Goal: Task Accomplishment & Management: Manage account settings

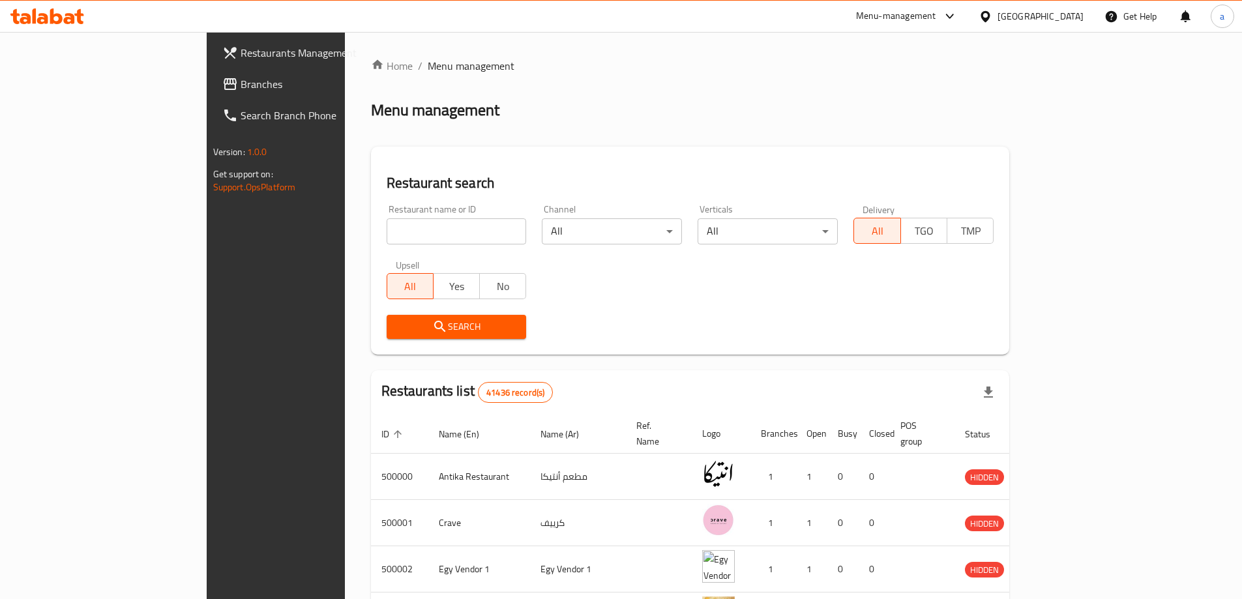
click at [241, 91] on span "Branches" at bounding box center [322, 84] width 163 height 16
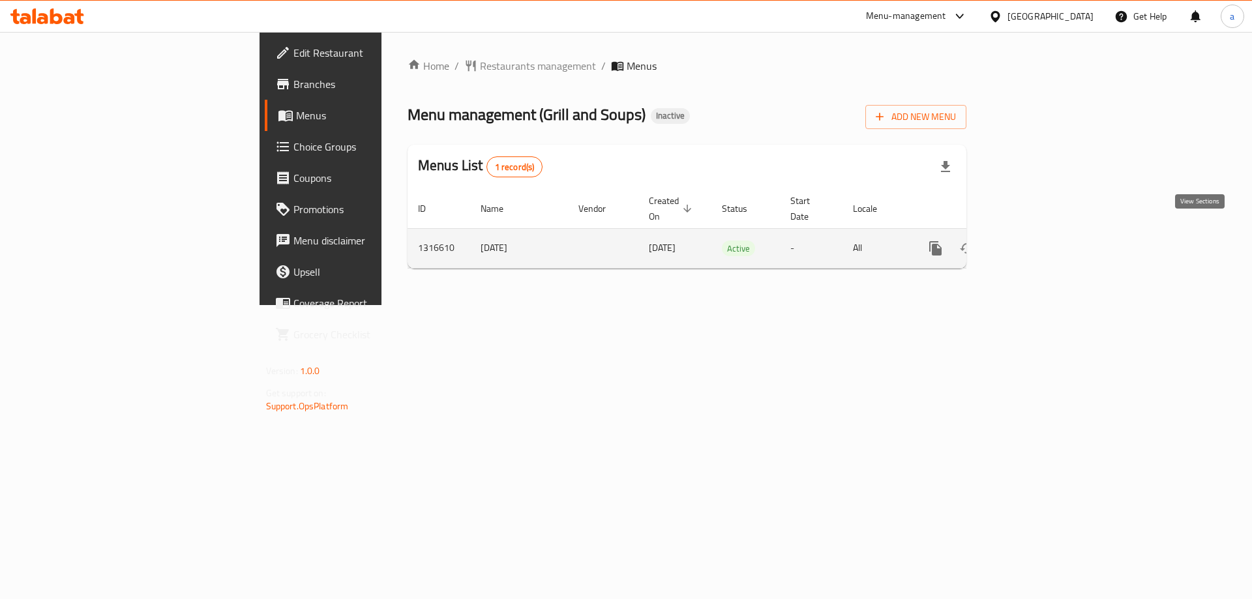
click at [1037, 241] on icon "enhanced table" at bounding box center [1030, 249] width 16 height 16
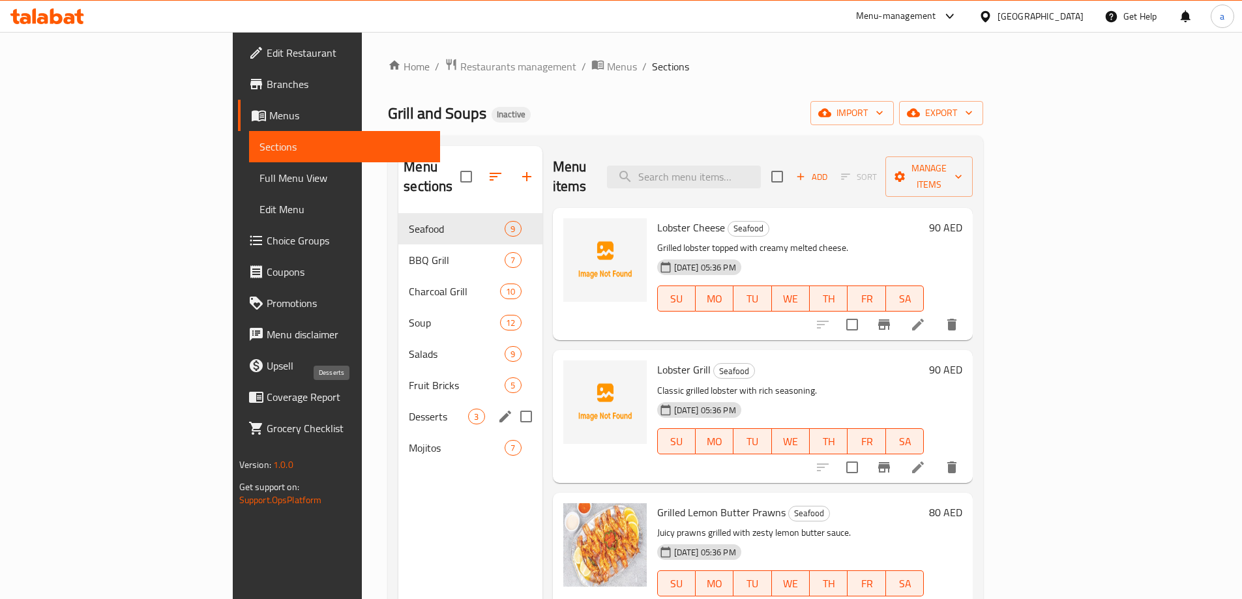
click at [409, 409] on span "Desserts" at bounding box center [438, 417] width 59 height 16
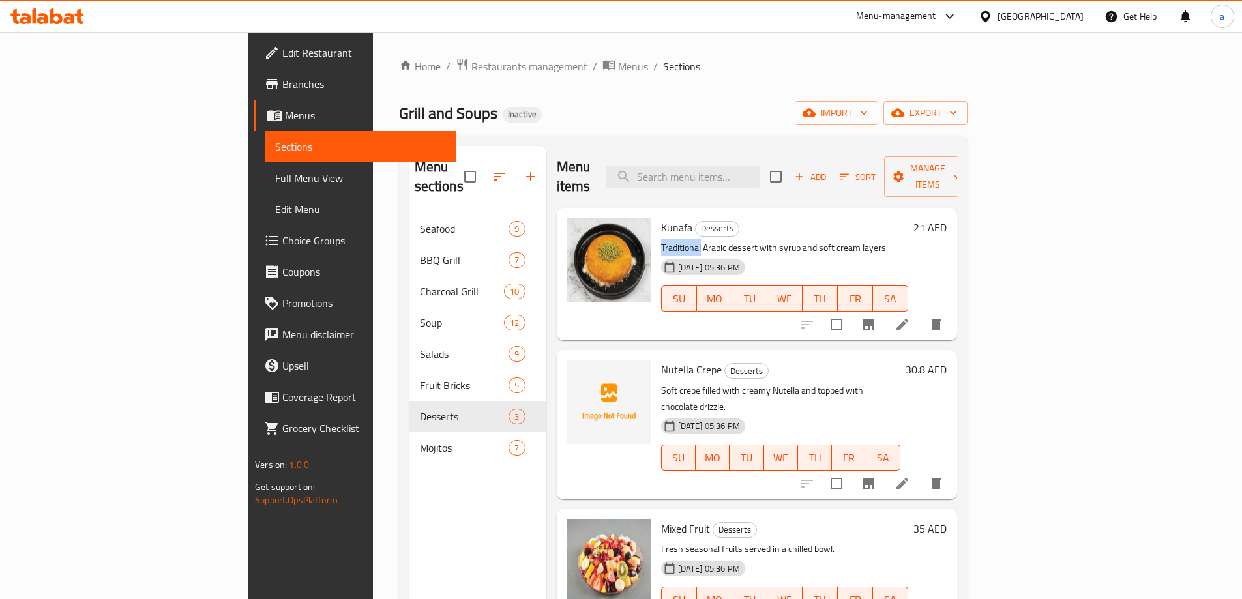
drag, startPoint x: 598, startPoint y: 226, endPoint x: 640, endPoint y: 229, distance: 41.8
click at [656, 229] on div "Kunafa Desserts Traditional Arabic dessert with syrup and soft cream layers. [D…" at bounding box center [785, 274] width 258 height 122
click at [275, 172] on span "Full Menu View" at bounding box center [360, 178] width 170 height 16
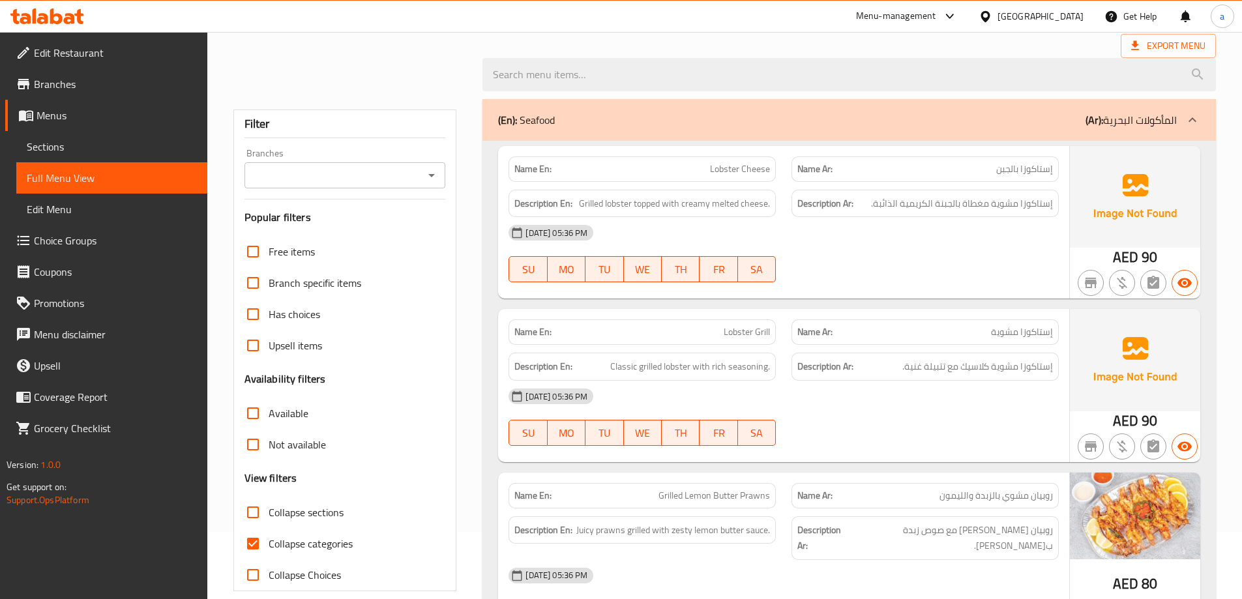
scroll to position [261, 0]
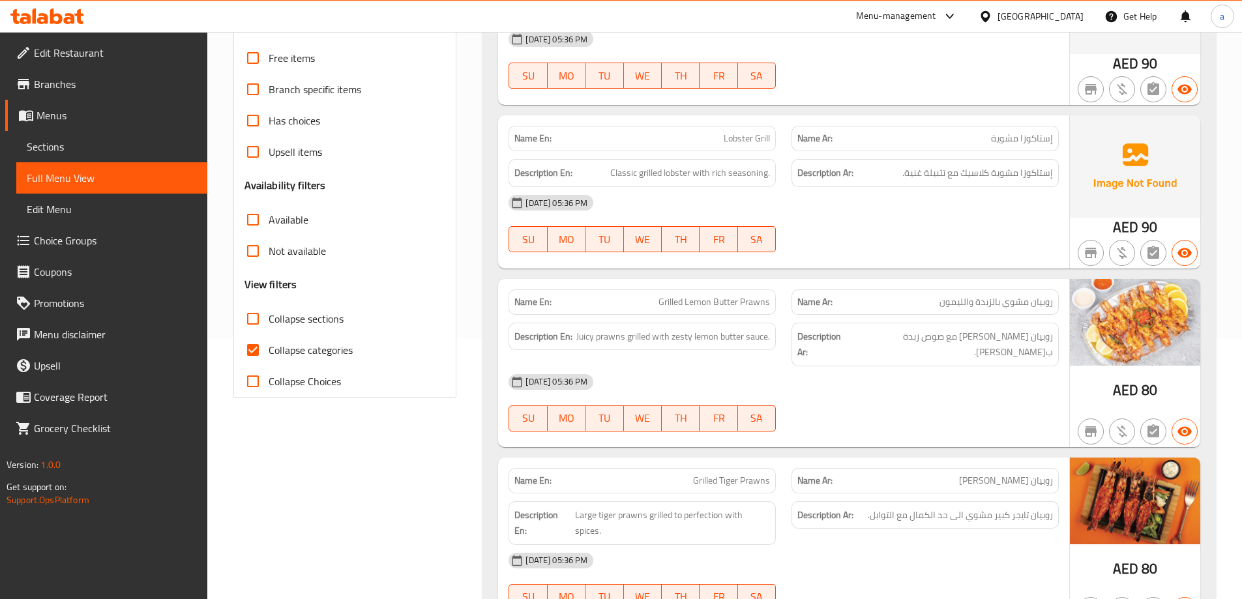
click at [288, 350] on span "Collapse categories" at bounding box center [311, 350] width 84 height 16
click at [269, 350] on input "Collapse categories" at bounding box center [252, 349] width 31 height 31
checkbox input "false"
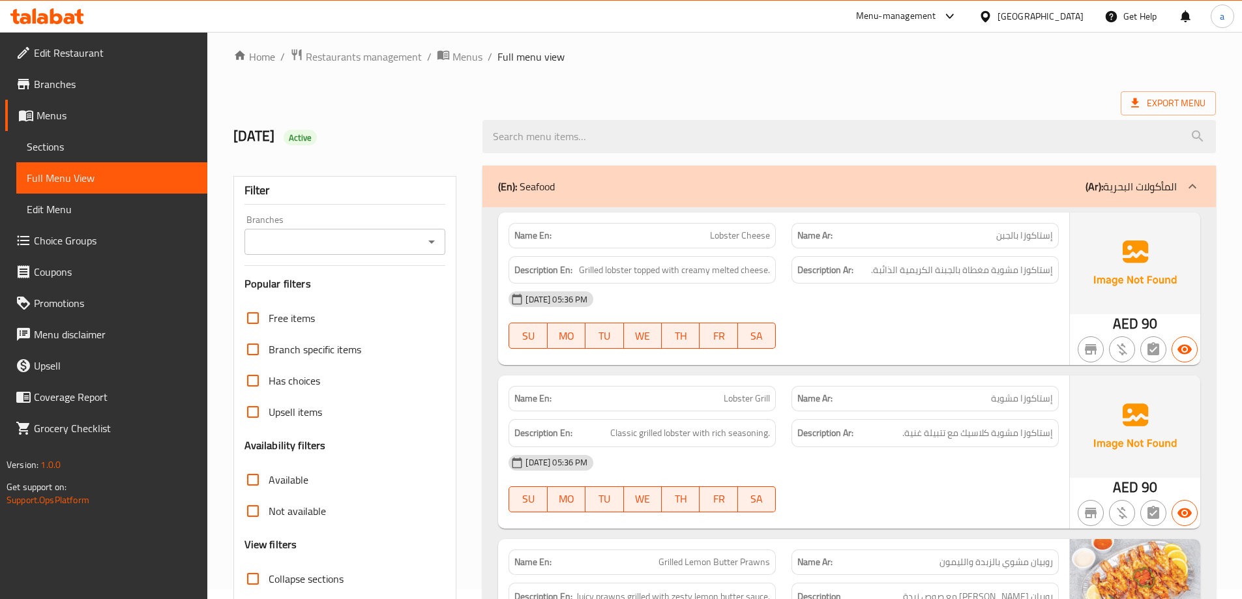
scroll to position [0, 0]
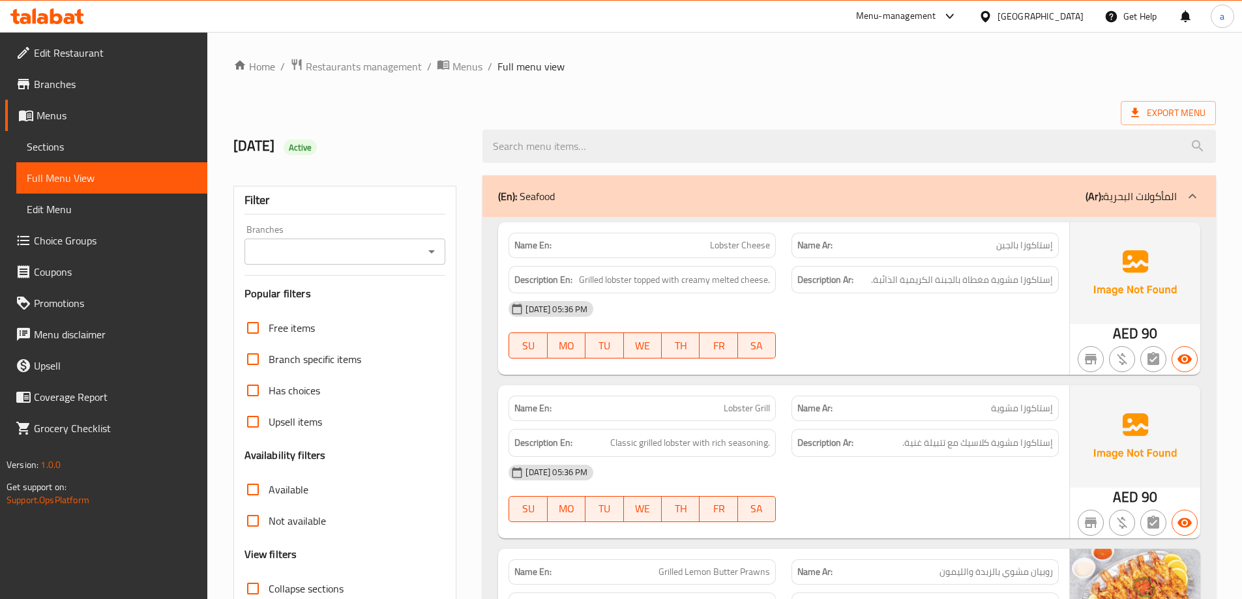
click at [621, 190] on div "(En): Seafood (Ar): المأكولات البحرية" at bounding box center [837, 196] width 679 height 16
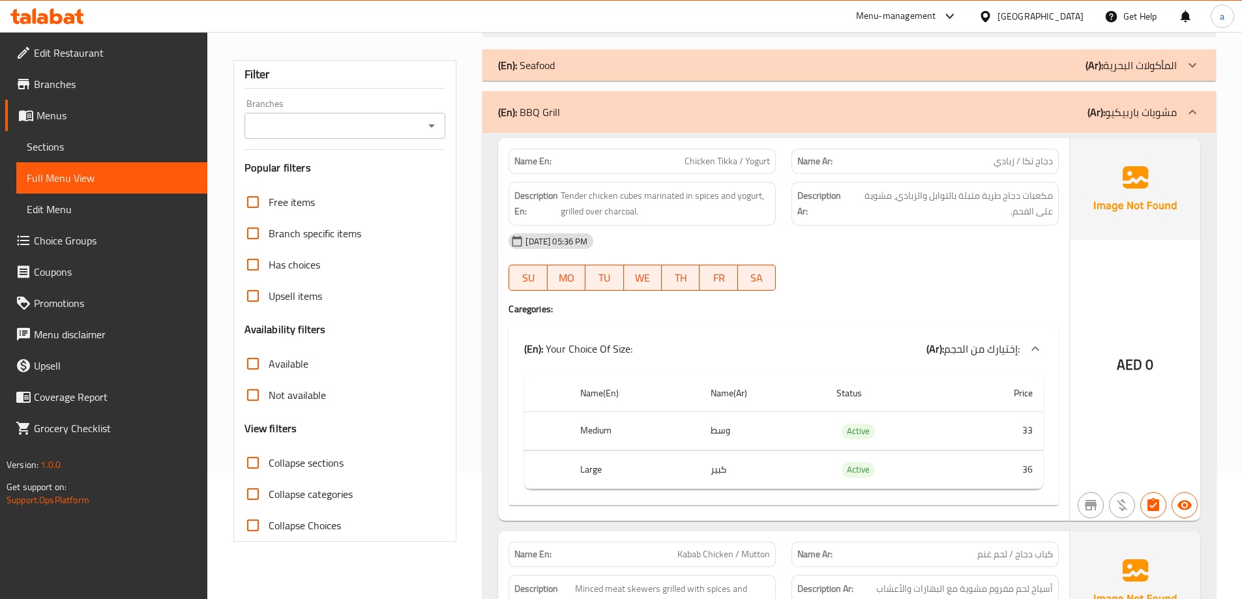
scroll to position [130, 0]
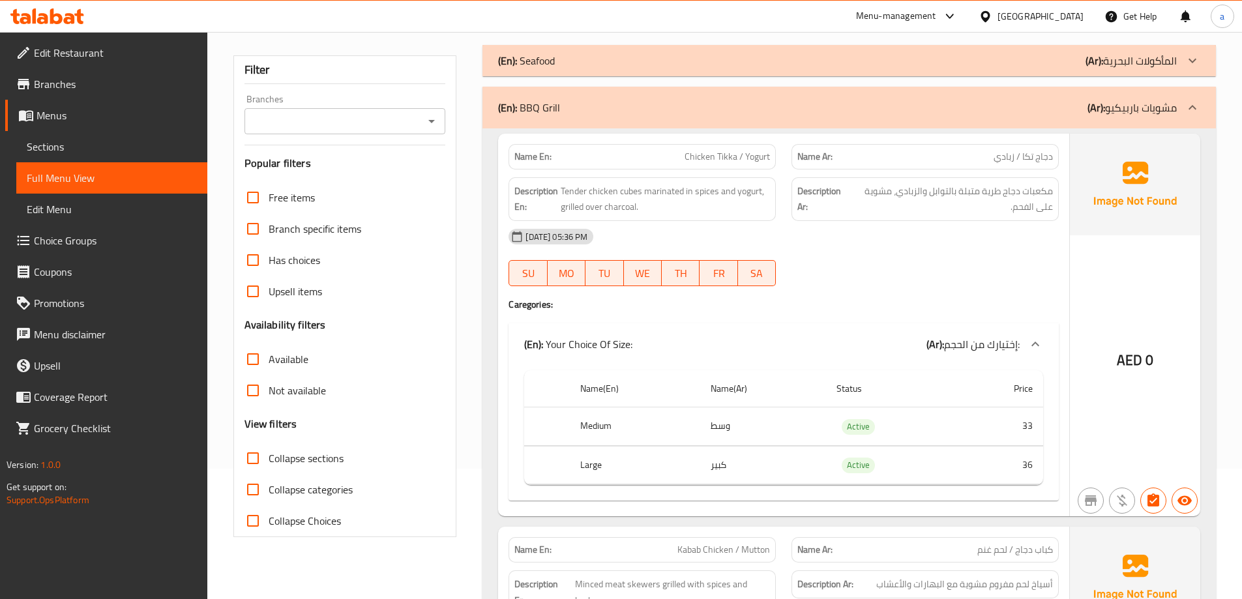
click at [310, 461] on span "Collapse sections" at bounding box center [306, 459] width 75 height 16
click at [269, 461] on input "Collapse sections" at bounding box center [252, 458] width 31 height 31
checkbox input "true"
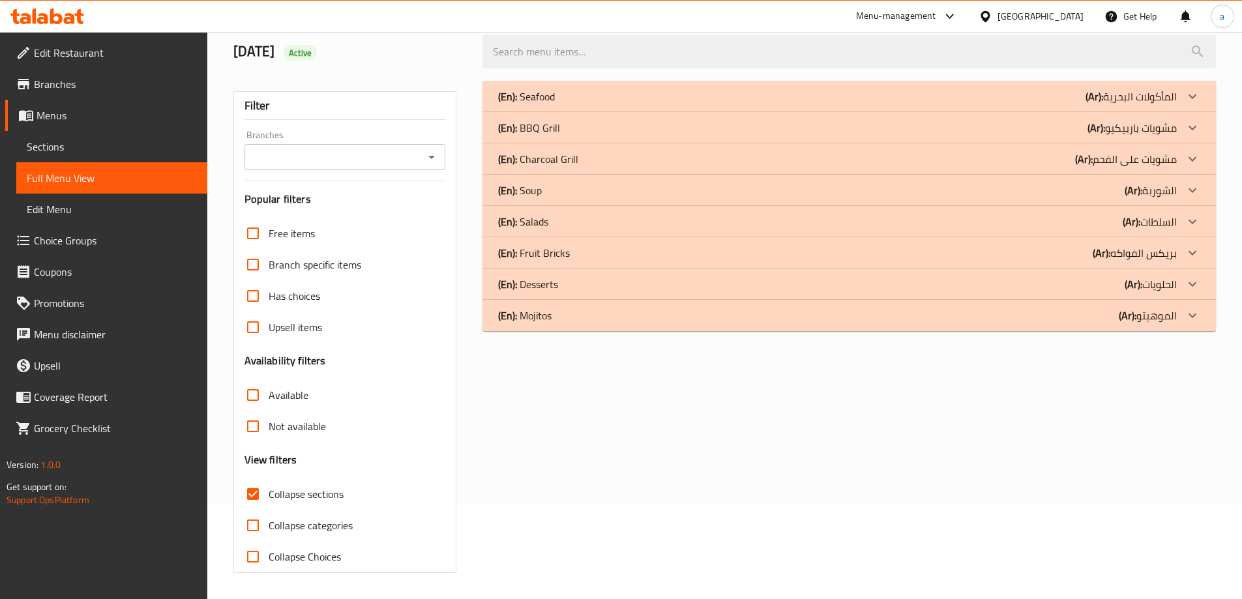
scroll to position [95, 0]
click at [539, 318] on p "(En): Mojitos" at bounding box center [524, 316] width 53 height 16
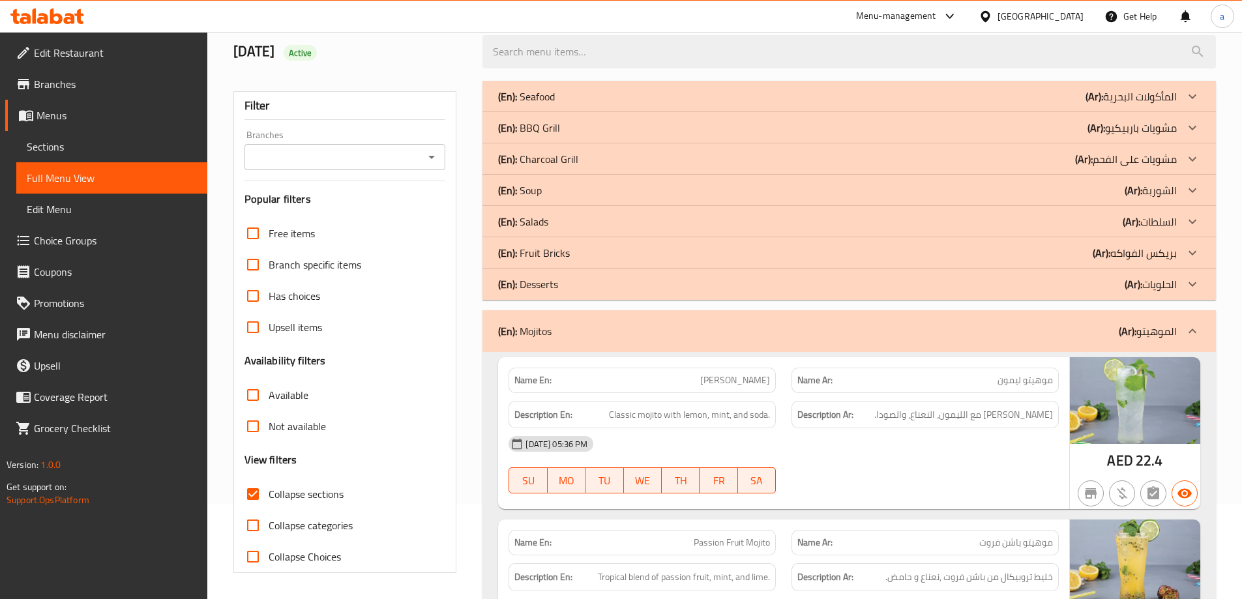
click at [546, 286] on p "(En): Desserts" at bounding box center [528, 284] width 60 height 16
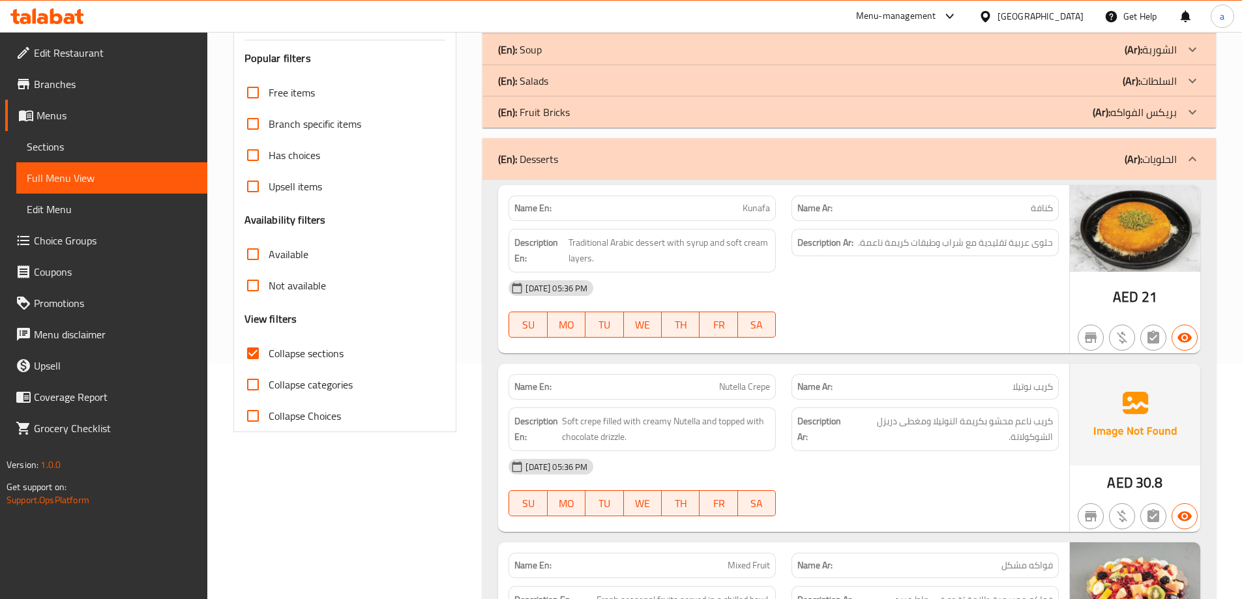
scroll to position [326, 0]
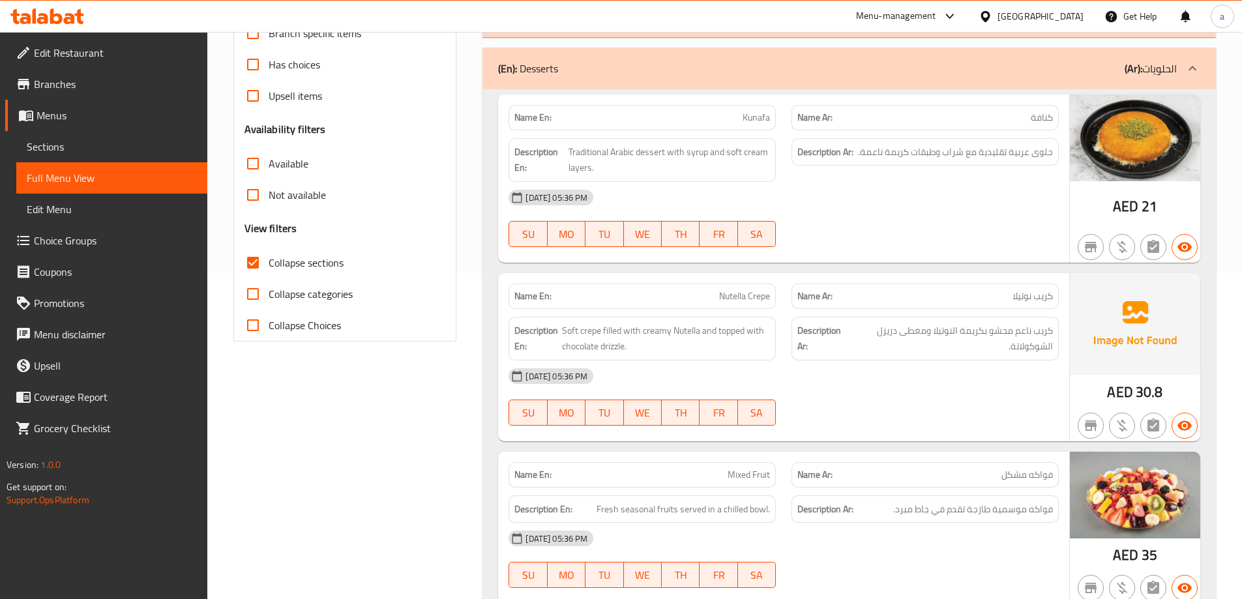
click at [1137, 316] on img at bounding box center [1135, 324] width 130 height 102
click at [1098, 333] on img at bounding box center [1135, 324] width 130 height 102
